Goal: Navigation & Orientation: Find specific page/section

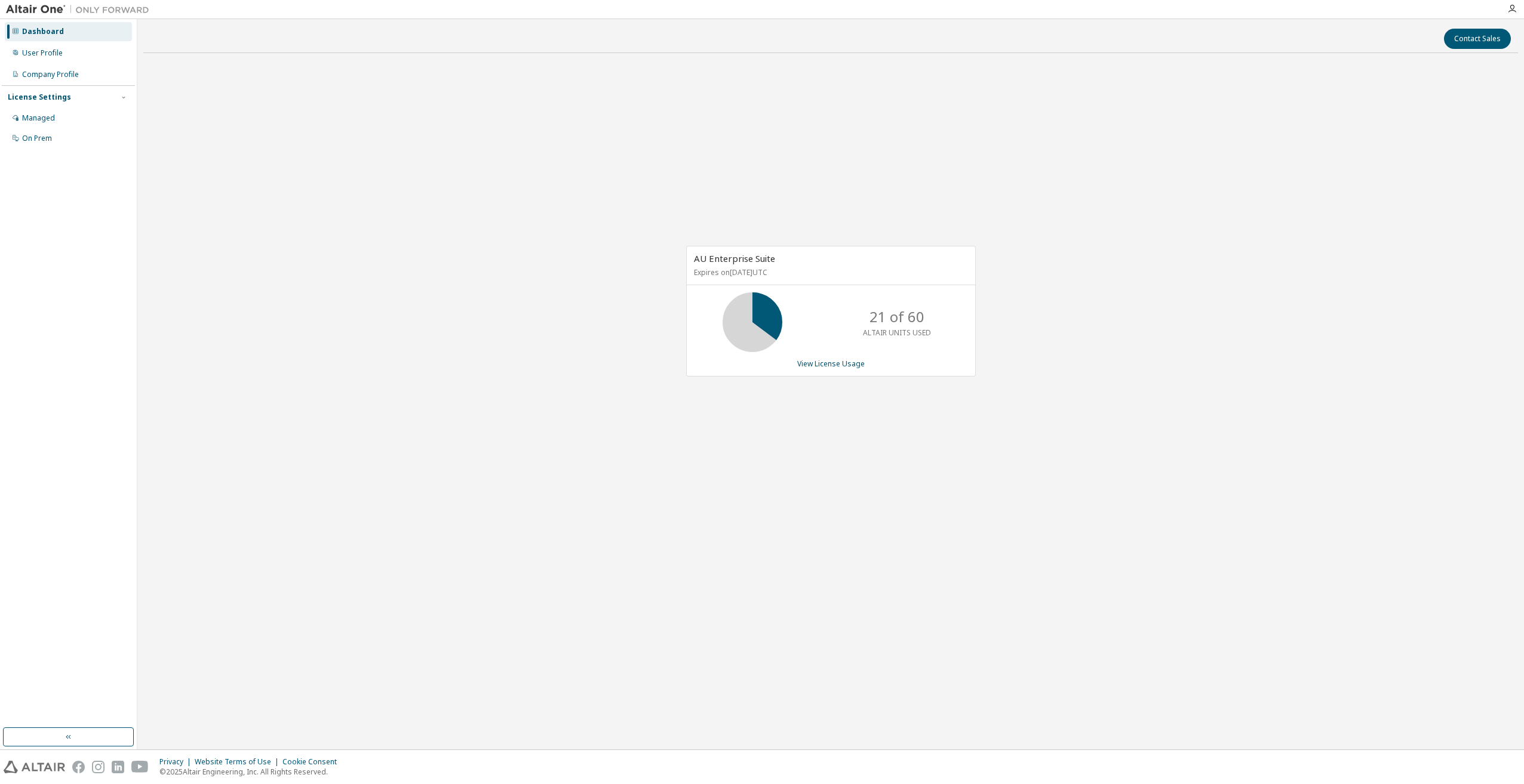
click at [527, 410] on div "AU Enterprise Suite Expires on [DATE] UTC 21 of 60 ALTAIR UNITS USED View Licen…" at bounding box center [831, 317] width 1375 height 510
